Goal: Task Accomplishment & Management: Use online tool/utility

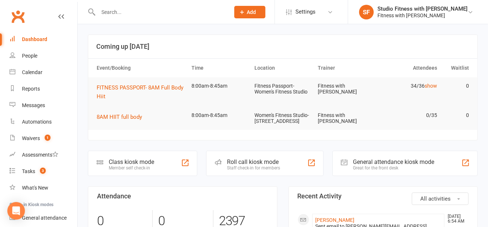
click at [148, 170] on div "Member self check-in" at bounding box center [131, 167] width 45 height 5
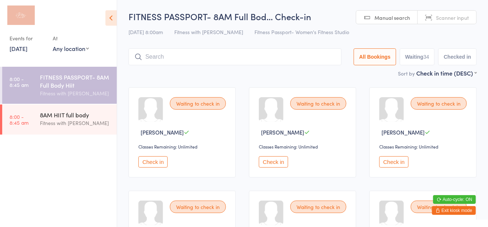
click at [423, 58] on button "Waiting 34" at bounding box center [417, 56] width 35 height 17
select select "0"
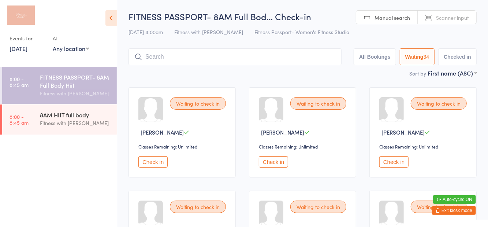
click at [115, 13] on icon at bounding box center [111, 17] width 11 height 15
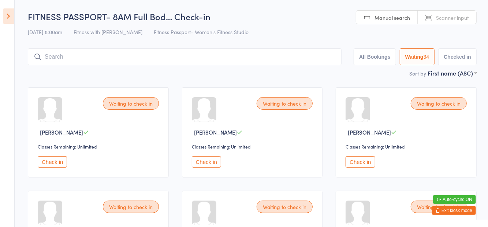
click at [9, 13] on icon at bounding box center [8, 15] width 11 height 15
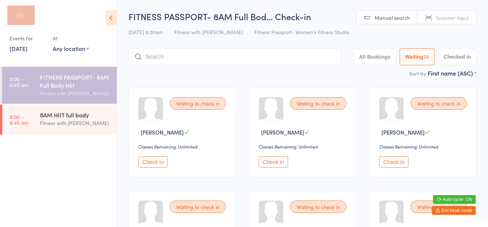
click at [116, 22] on icon at bounding box center [111, 17] width 11 height 15
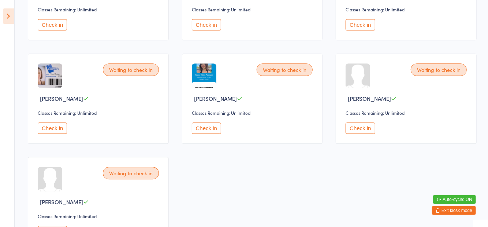
scroll to position [1099, 0]
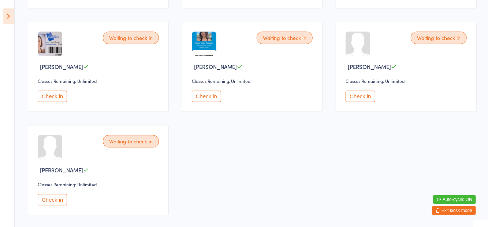
click at [55, 199] on button "Check in" at bounding box center [52, 199] width 29 height 11
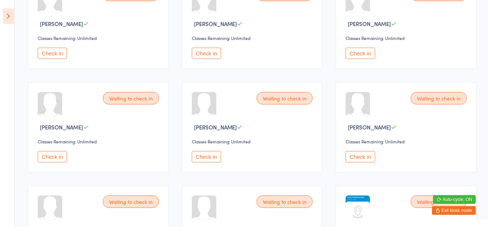
scroll to position [123, 0]
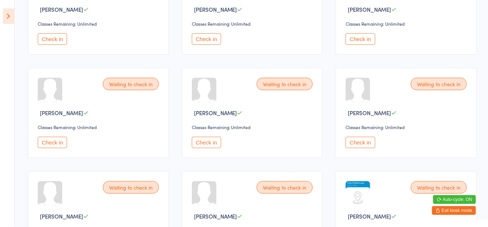
click at [361, 143] on button "Check in" at bounding box center [360, 142] width 29 height 11
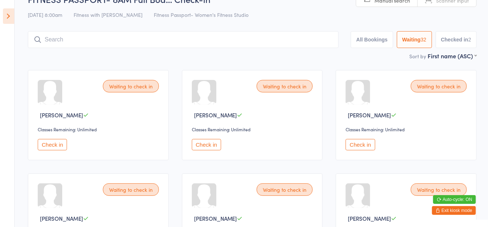
scroll to position [16, 0]
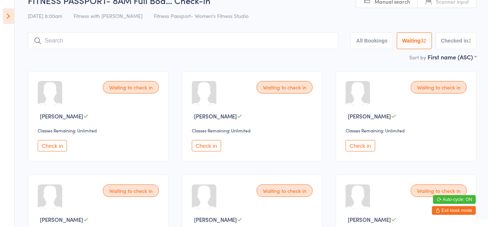
click at [202, 145] on button "Check in" at bounding box center [206, 145] width 29 height 11
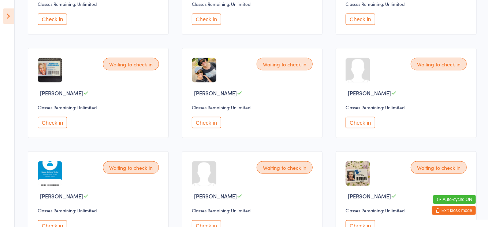
scroll to position [556, 0]
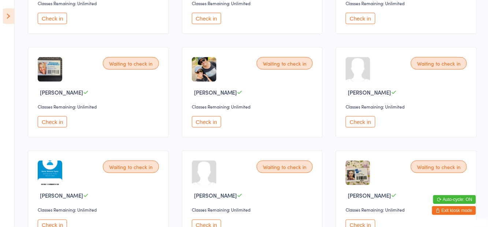
click at [61, 222] on button "Check in" at bounding box center [52, 224] width 29 height 11
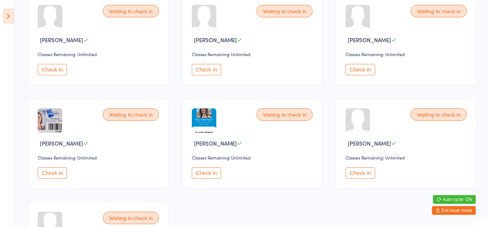
scroll to position [919, 0]
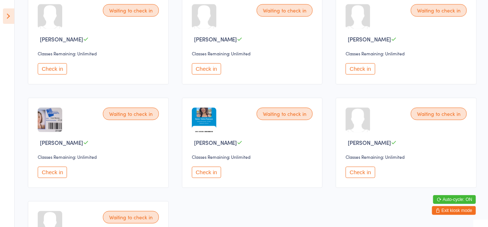
click at [205, 66] on button "Check in" at bounding box center [206, 68] width 29 height 11
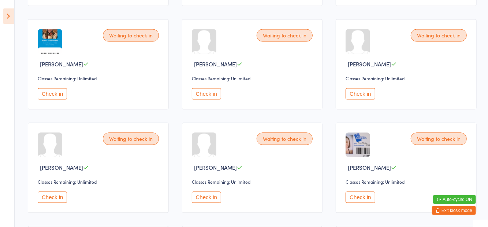
scroll to position [790, 0]
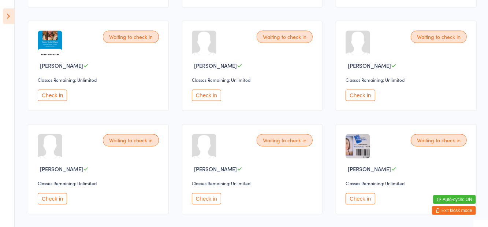
click at [206, 94] on button "Check in" at bounding box center [206, 94] width 29 height 11
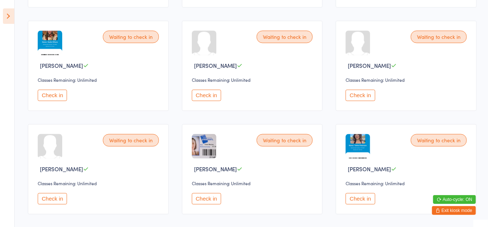
scroll to position [893, 0]
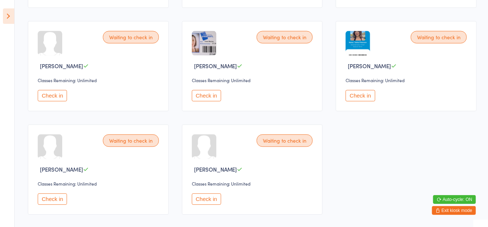
click at [51, 199] on button "Check in" at bounding box center [52, 198] width 29 height 11
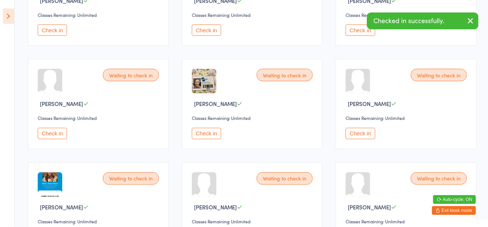
scroll to position [630, 0]
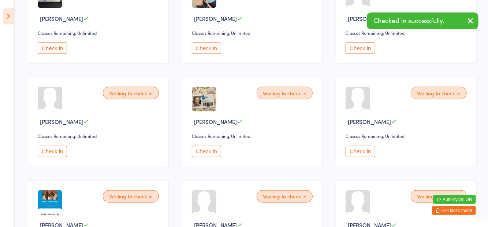
click at [55, 151] on button "Check in" at bounding box center [52, 151] width 29 height 11
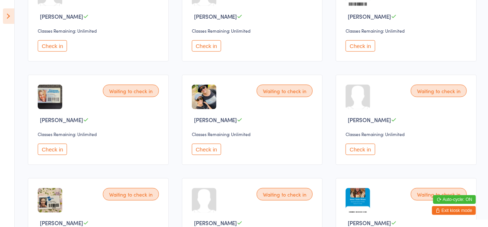
scroll to position [528, 0]
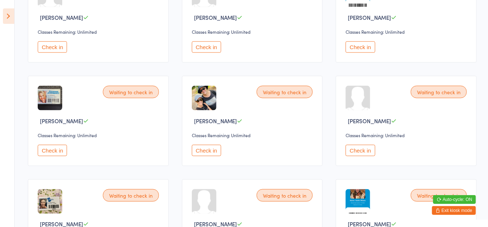
click at [214, 147] on button "Check in" at bounding box center [206, 150] width 29 height 11
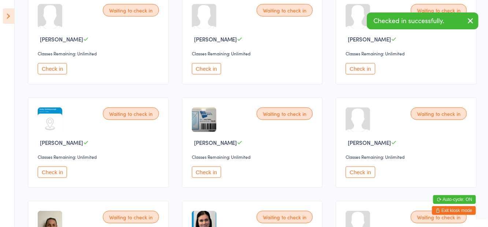
scroll to position [198, 0]
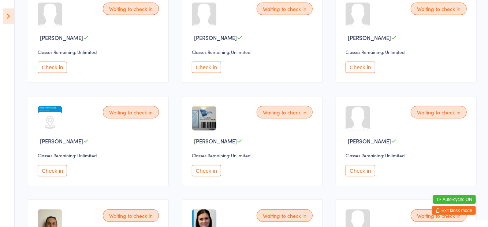
click at [59, 166] on button "Check in" at bounding box center [52, 170] width 29 height 11
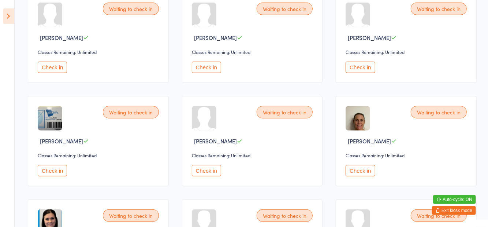
click at [362, 68] on button "Check in" at bounding box center [360, 67] width 29 height 11
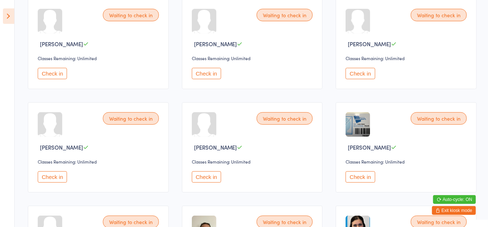
scroll to position [0, 0]
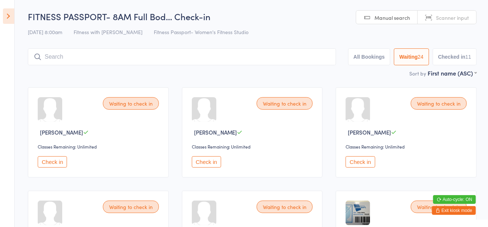
click at [53, 159] on button "Check in" at bounding box center [52, 161] width 29 height 11
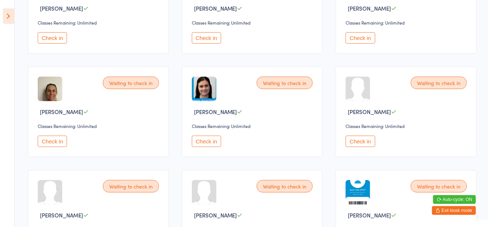
scroll to position [229, 0]
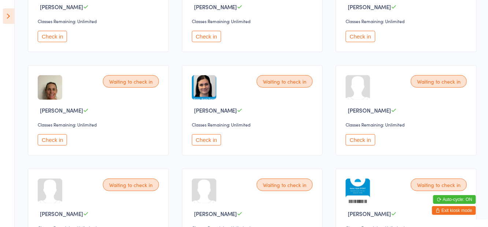
click at [216, 138] on button "Check in" at bounding box center [206, 139] width 29 height 11
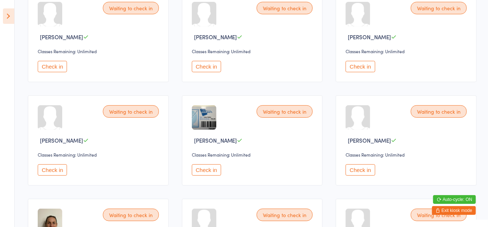
scroll to position [0, 0]
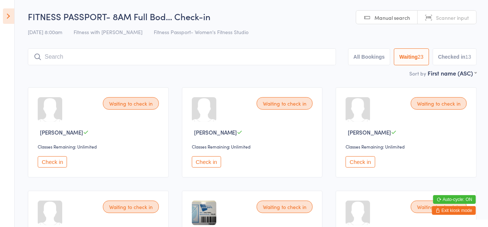
click at [249, 59] on input "search" at bounding box center [182, 56] width 308 height 17
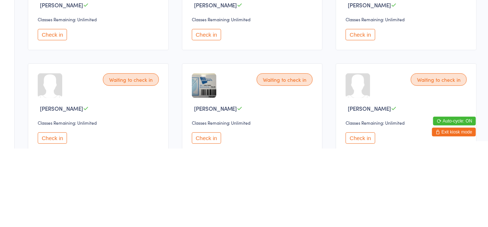
scroll to position [49, 0]
click at [203, 123] on div "Waiting to check in [PERSON_NAME] Classes Remaining: Unlimited Check in" at bounding box center [252, 83] width 141 height 90
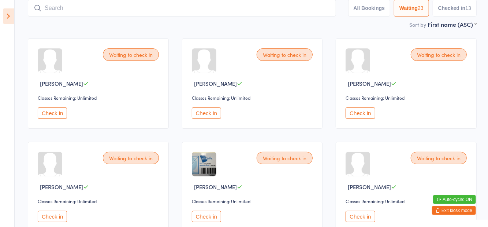
click at [204, 111] on button "Check in" at bounding box center [206, 112] width 29 height 11
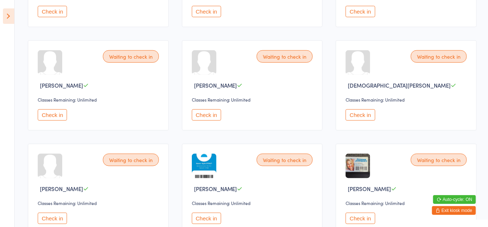
scroll to position [259, 0]
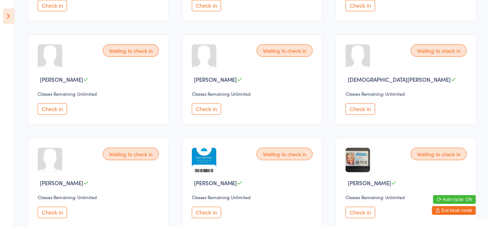
click at [59, 209] on button "Check in" at bounding box center [52, 212] width 29 height 11
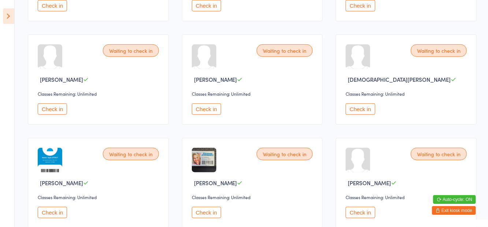
click at [213, 207] on button "Check in" at bounding box center [206, 212] width 29 height 11
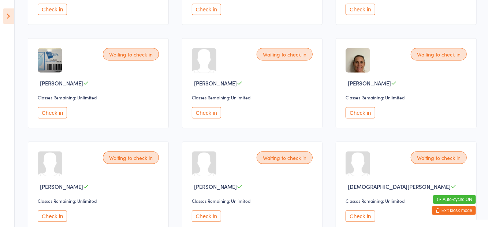
scroll to position [152, 0]
click at [364, 115] on button "Check in" at bounding box center [360, 113] width 29 height 11
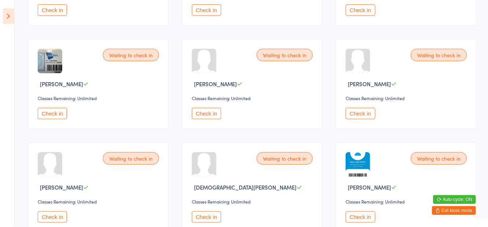
click at [56, 212] on button "Check in" at bounding box center [52, 216] width 29 height 11
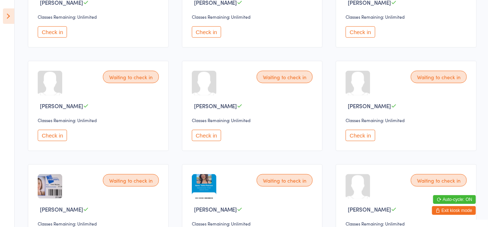
scroll to position [481, 0]
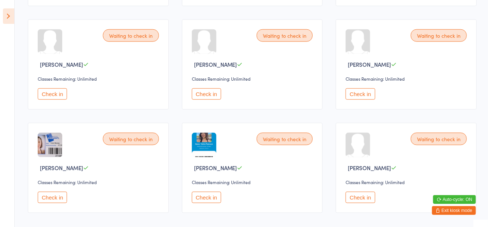
click at [208, 195] on button "Check in" at bounding box center [206, 197] width 29 height 11
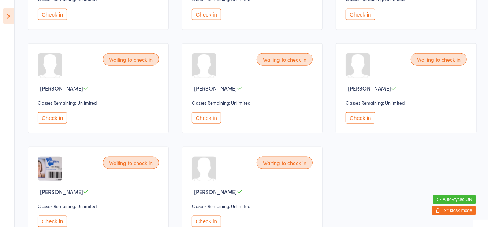
scroll to position [461, 0]
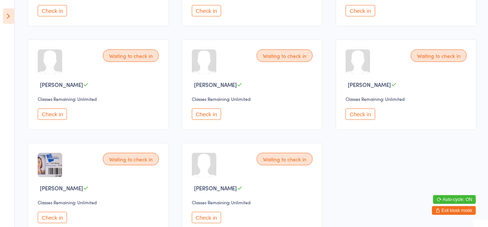
click at [55, 114] on button "Check in" at bounding box center [52, 113] width 29 height 11
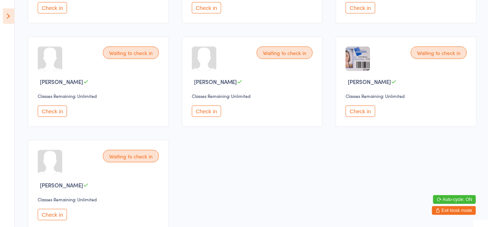
scroll to position [465, 0]
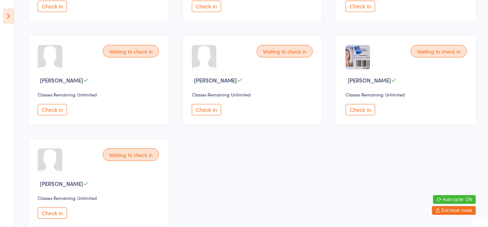
click at [60, 112] on button "Check in" at bounding box center [52, 109] width 29 height 11
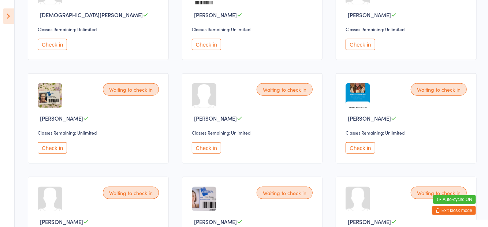
scroll to position [325, 0]
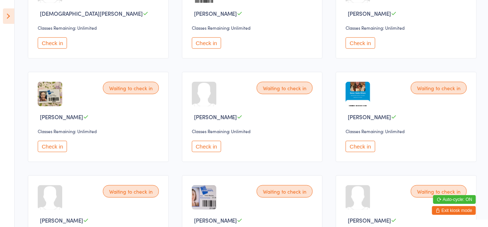
click at [214, 149] on button "Check in" at bounding box center [206, 146] width 29 height 11
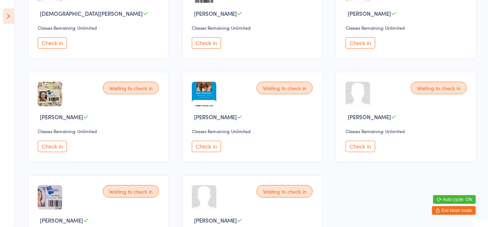
click at [55, 147] on button "Check in" at bounding box center [52, 146] width 29 height 11
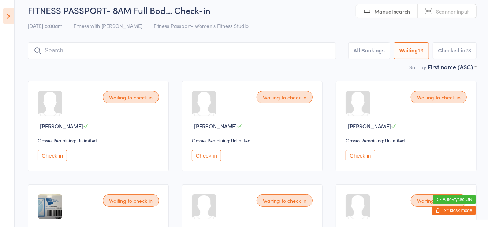
scroll to position [0, 0]
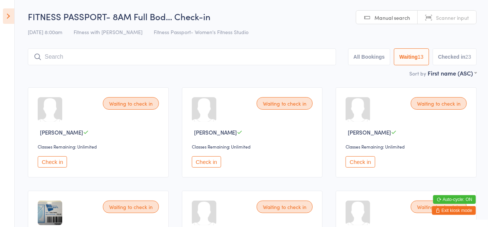
click at [363, 160] on button "Check in" at bounding box center [360, 161] width 29 height 11
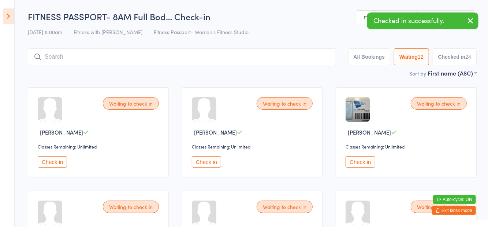
click at [59, 166] on button "Check in" at bounding box center [52, 161] width 29 height 11
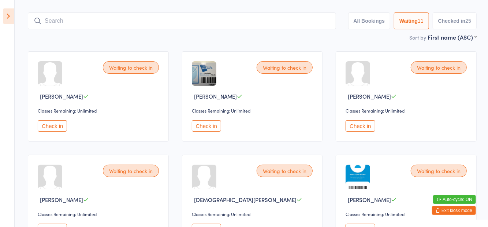
scroll to position [106, 0]
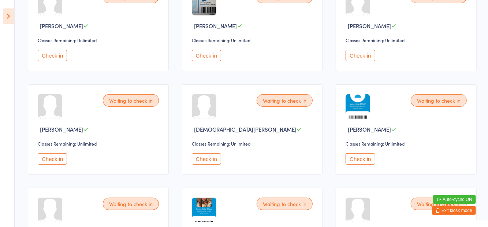
click at [361, 161] on button "Check in" at bounding box center [360, 158] width 29 height 11
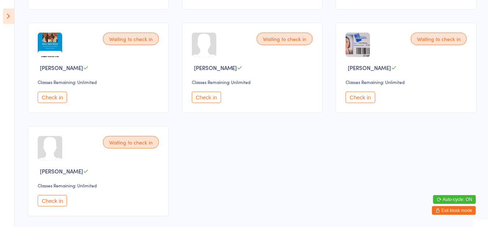
scroll to position [275, 0]
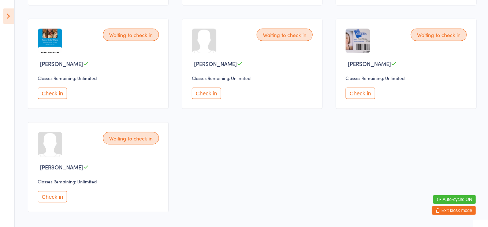
click at [53, 198] on button "Check in" at bounding box center [52, 196] width 29 height 11
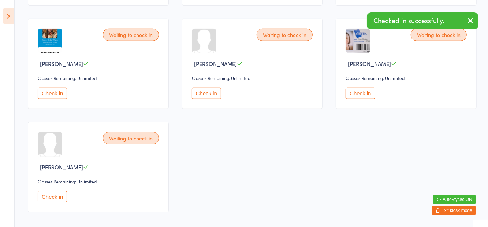
scroll to position [172, 0]
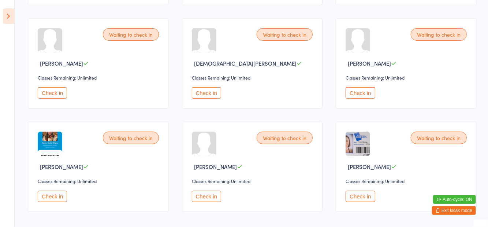
click at [204, 95] on button "Check in" at bounding box center [206, 92] width 29 height 11
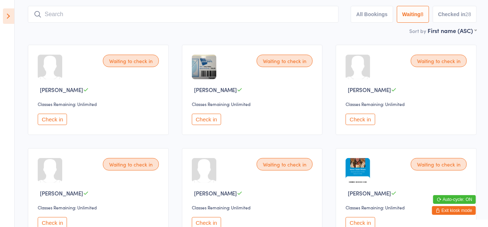
scroll to position [42, 0]
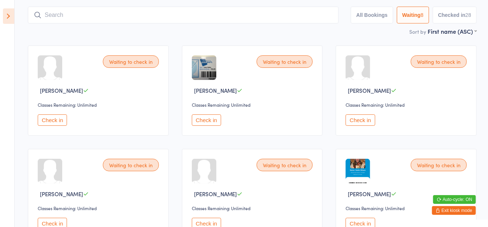
click at [54, 125] on button "Check in" at bounding box center [52, 119] width 29 height 11
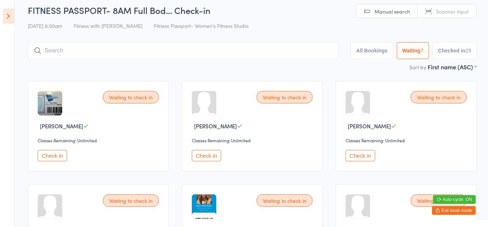
scroll to position [0, 0]
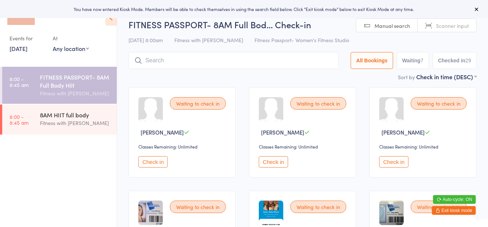
click at [418, 66] on button "Waiting 7" at bounding box center [413, 60] width 32 height 17
select select "0"
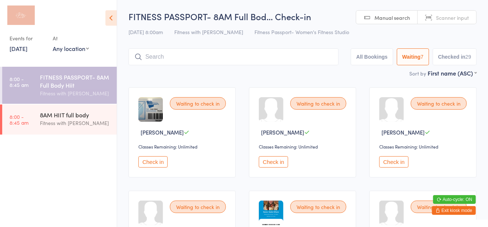
click at [112, 21] on icon at bounding box center [111, 17] width 11 height 15
